Goal: Task Accomplishment & Management: Use online tool/utility

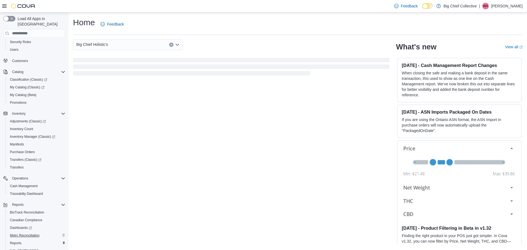
scroll to position [49, 0]
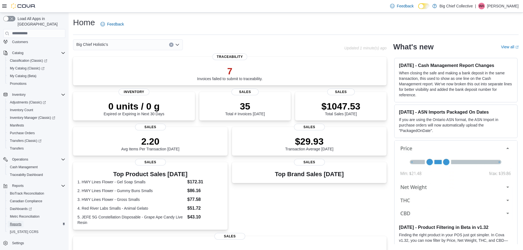
click at [16, 222] on span "Reports" at bounding box center [16, 224] width 12 height 4
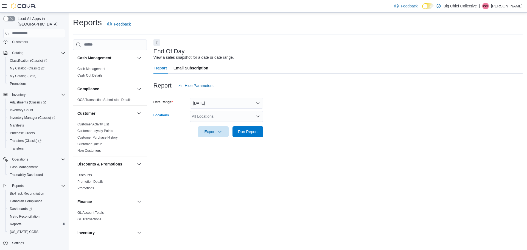
click at [215, 115] on div "All Locations" at bounding box center [227, 116] width 74 height 11
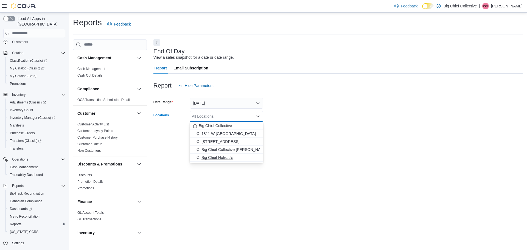
click at [232, 157] on span "Big Chief Holistic's" at bounding box center [217, 157] width 32 height 5
click at [347, 164] on div "End Of Day View a sales snapshot for a date or date range. Report Email Subscri…" at bounding box center [337, 138] width 369 height 198
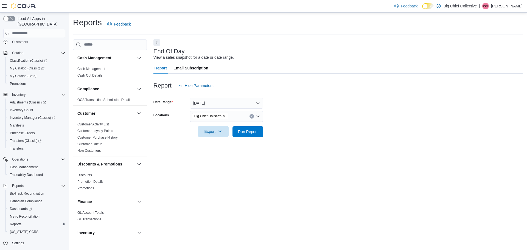
click at [219, 133] on icon "button" at bounding box center [220, 131] width 4 height 4
click at [220, 155] on span "Export to Pdf" at bounding box center [214, 153] width 25 height 4
